Goal: Task Accomplishment & Management: Manage account settings

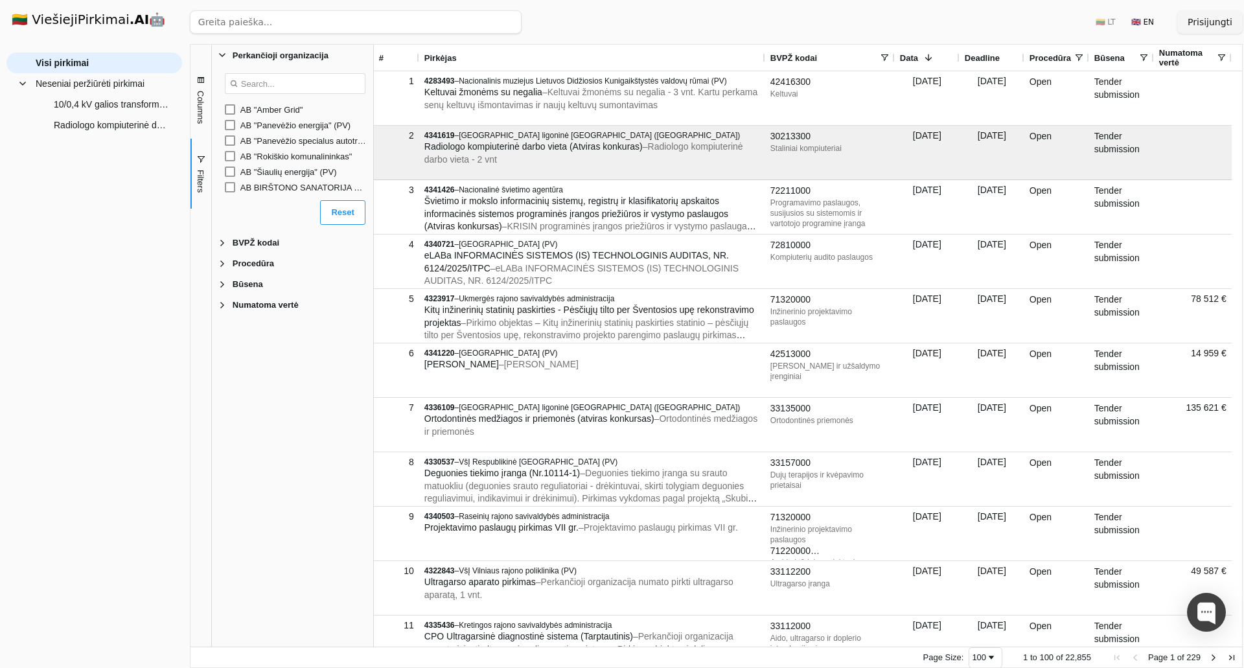
click at [78, 10] on h1 "🇱🇹 ViešiejiPirkimai .AI 🤖" at bounding box center [94, 20] width 186 height 41
click at [1206, 27] on button "Prisijungti" at bounding box center [1209, 21] width 65 height 23
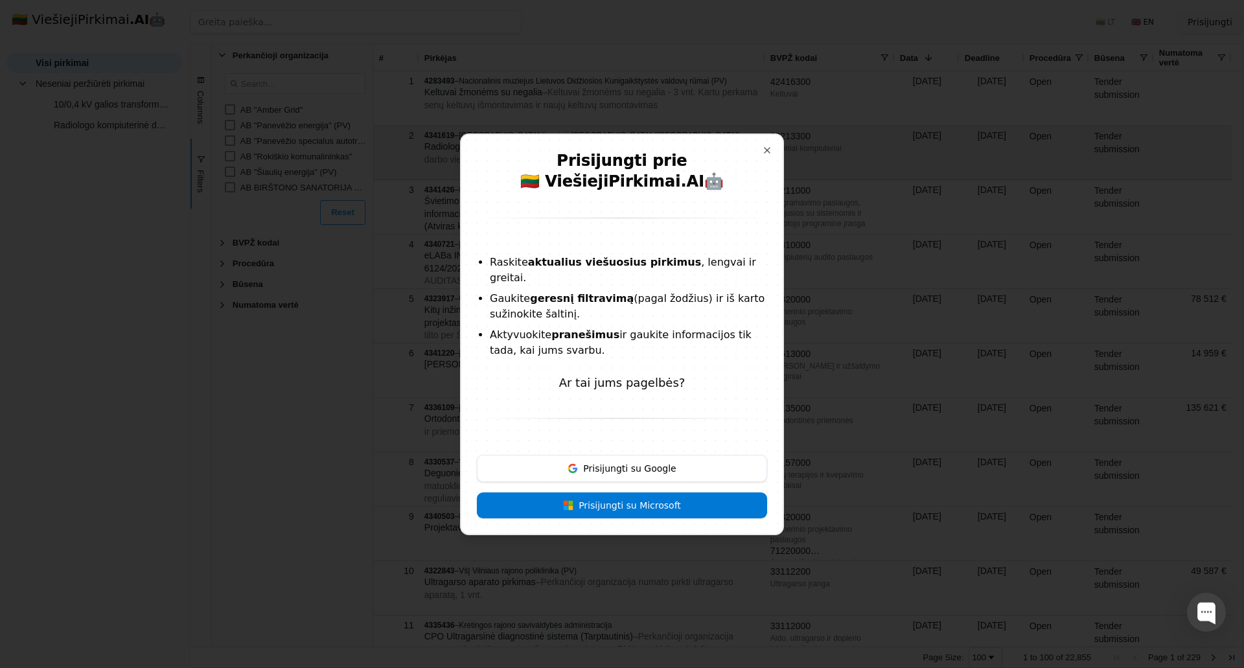
click at [751, 161] on h2 "Prisijungti prie 🇱🇹 ViešiejiPirkimai .AI 🤖" at bounding box center [622, 173] width 290 height 47
click at [762, 155] on button "Close" at bounding box center [767, 150] width 10 height 10
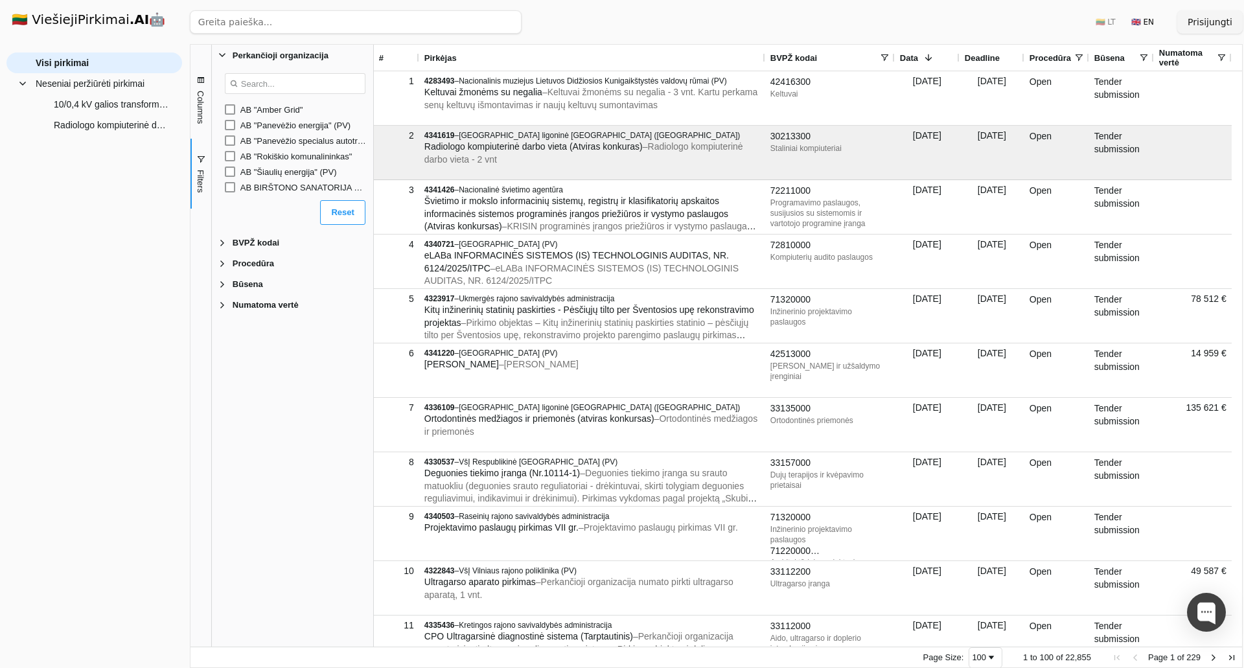
drag, startPoint x: 122, startPoint y: 407, endPoint x: 856, endPoint y: 227, distance: 756.3
click at [1213, 18] on button "Prisijungti" at bounding box center [1209, 21] width 65 height 23
